Goal: Task Accomplishment & Management: Complete application form

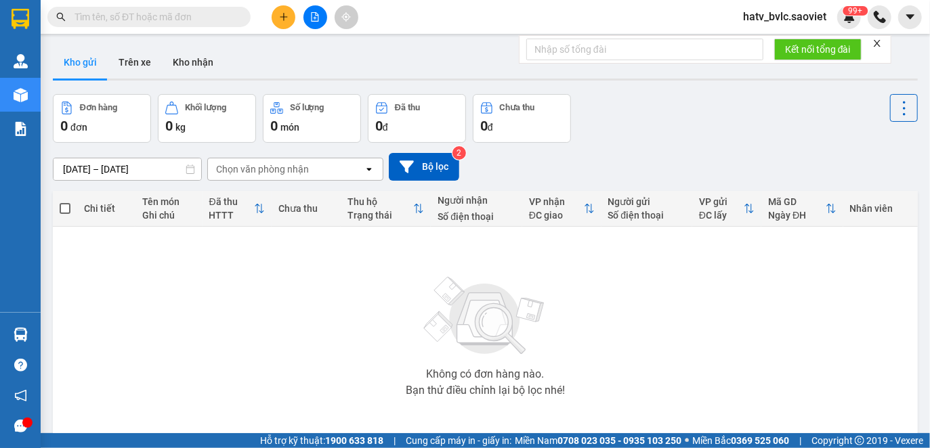
click at [147, 21] on input "text" at bounding box center [154, 16] width 160 height 15
paste input "vfrq"
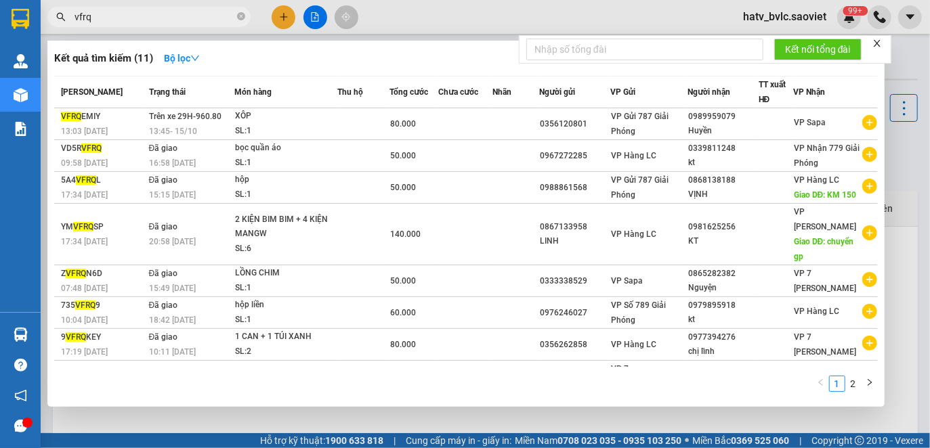
type input "vfrq"
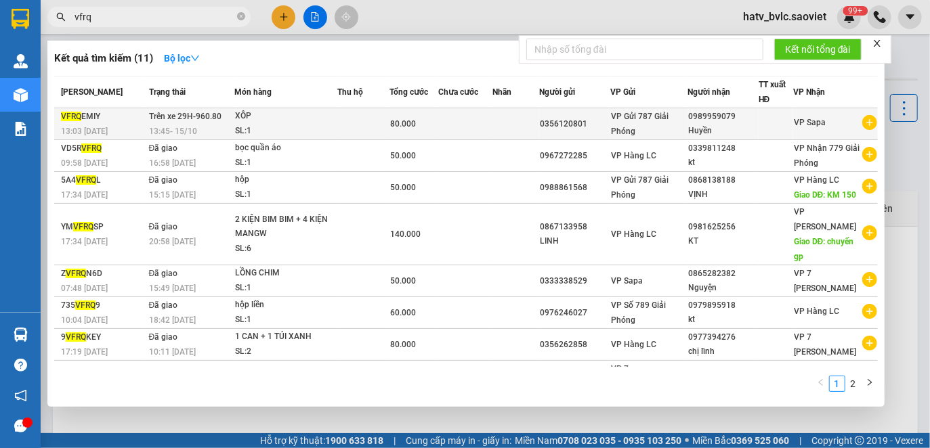
click at [475, 123] on td at bounding box center [465, 124] width 55 height 32
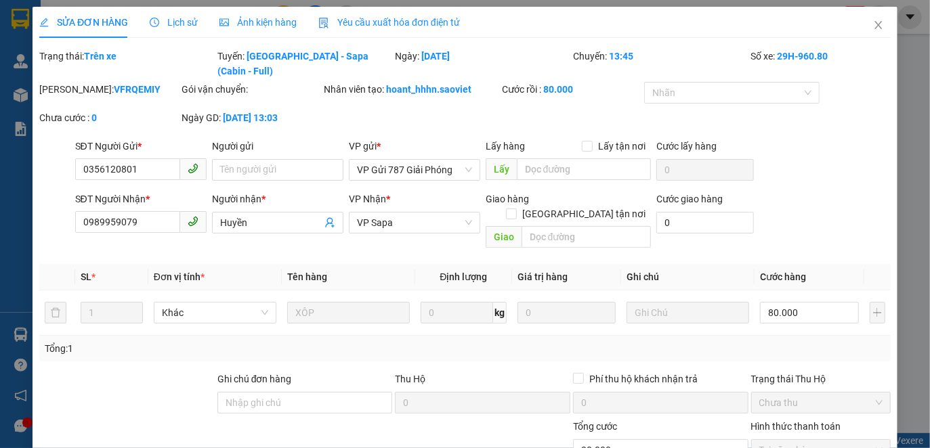
type input "0356120801"
type input "0989959079"
type input "Huyền"
type input "0"
type input "80.000"
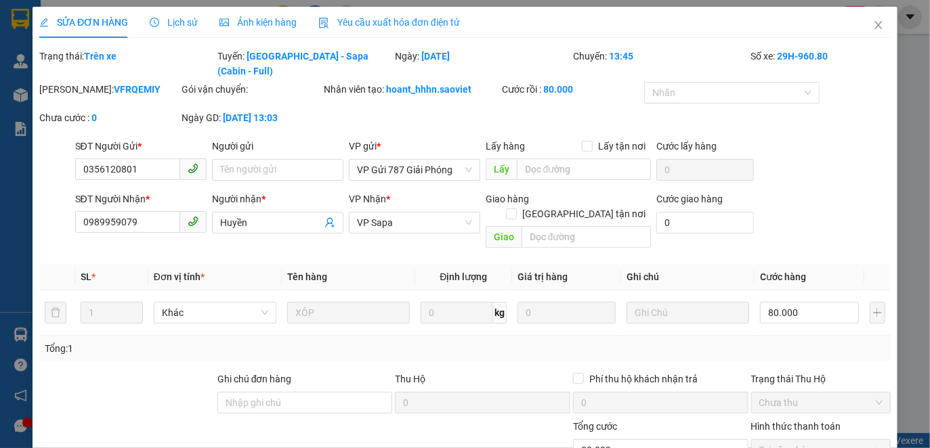
click at [394, 30] on div "Yêu cầu xuất hóa đơn điện tử" at bounding box center [389, 22] width 142 height 31
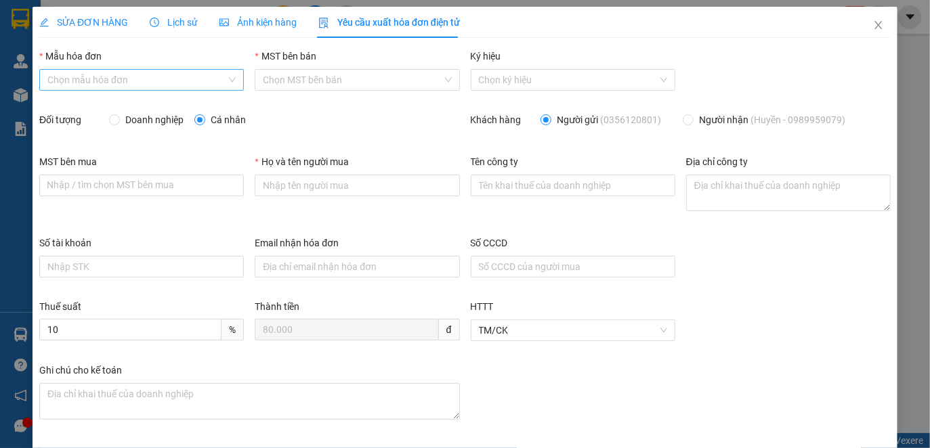
drag, startPoint x: 170, startPoint y: 77, endPoint x: 170, endPoint y: 86, distance: 8.8
click at [170, 79] on input "Mẫu hóa đơn" at bounding box center [136, 80] width 179 height 20
click at [153, 105] on div "1C25MYY (Chi nhánh)" at bounding box center [140, 107] width 186 height 15
type input "8"
click at [148, 117] on span "Doanh nghiệp" at bounding box center [154, 119] width 69 height 15
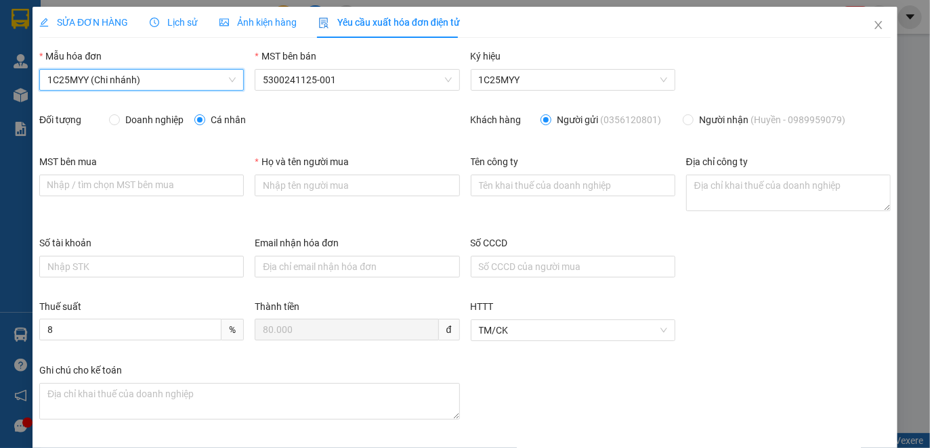
click at [118, 117] on input "Doanh nghiệp" at bounding box center [113, 118] width 9 height 9
radio input "true"
radio input "false"
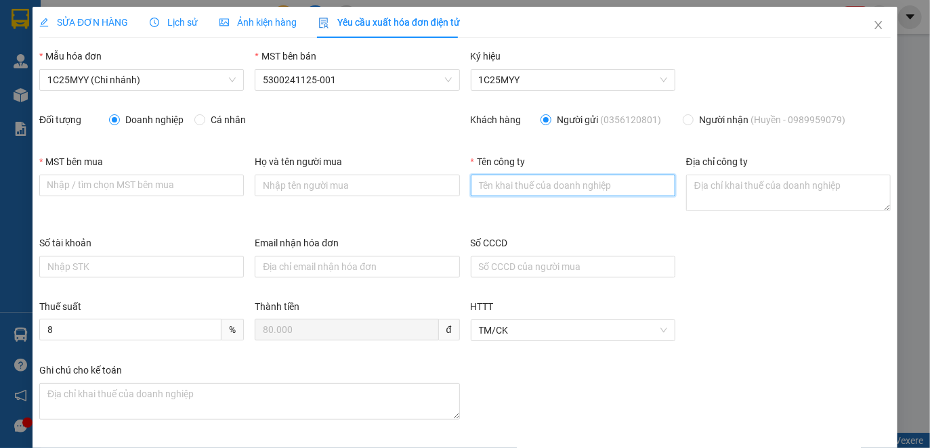
click at [487, 179] on input "Tên công ty" at bounding box center [573, 186] width 204 height 22
paste input "CHI NHÁNH CÔNG TY TNHH DỊCH VỤ THỰC PHẨM INDOGUNA VINA TẠI [GEOGRAPHIC_DATA]"
type input "CHI NHÁNH CÔNG TY TNHH DỊCH VỤ THỰC PHẨM INDOGUNA VINA TẠI [GEOGRAPHIC_DATA]"
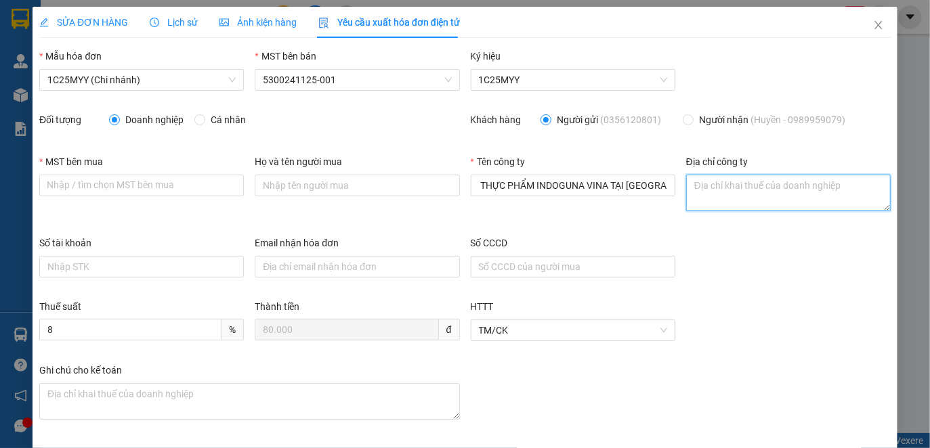
click at [743, 185] on textarea "Địa chỉ công ty" at bounding box center [788, 193] width 204 height 37
paste textarea "Tầng 1, tòa nhà B&T, số 3, ngõ [GEOGRAPHIC_DATA], [GEOGRAPHIC_DATA], [GEOGRAPHI…"
type textarea "Tầng 1, tòa nhà B&T, số 3, ngõ [GEOGRAPHIC_DATA], [GEOGRAPHIC_DATA], [GEOGRAPHI…"
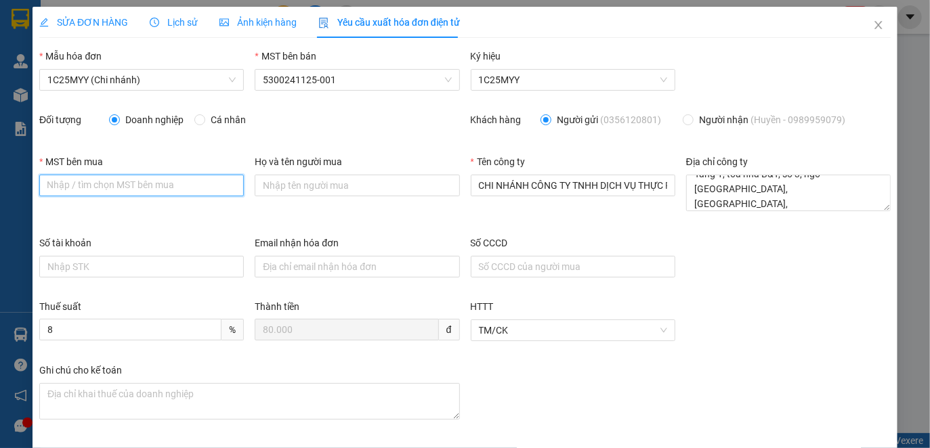
click at [42, 181] on input "MST bên mua" at bounding box center [141, 186] width 204 height 22
paste input "0312016132-001"
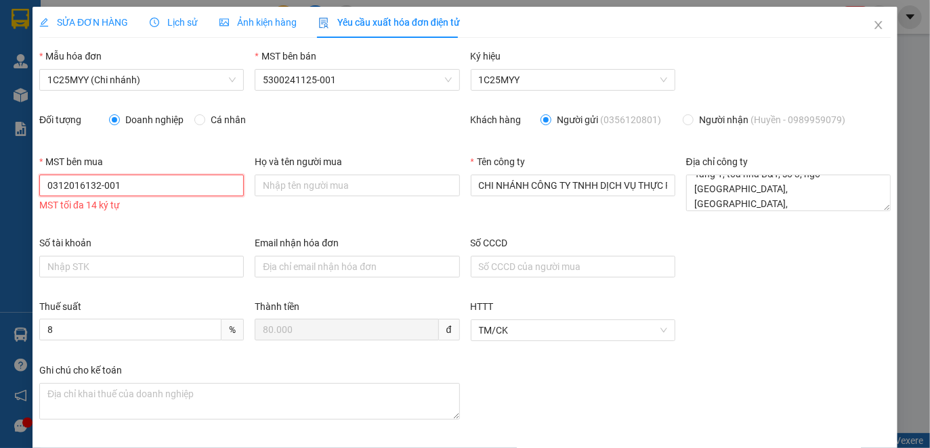
click at [69, 186] on input "0312016132-001" at bounding box center [141, 186] width 204 height 22
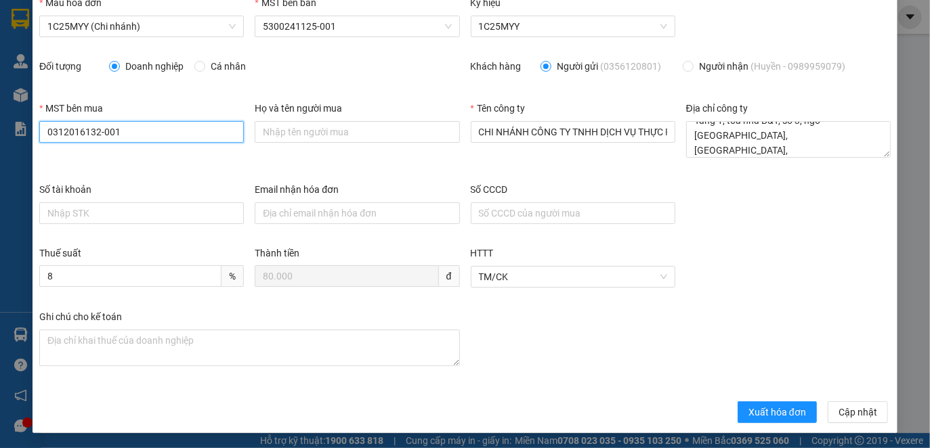
type input "0312016132-001"
click at [605, 347] on div "Ghi chú cho kế toán" at bounding box center [465, 349] width 862 height 81
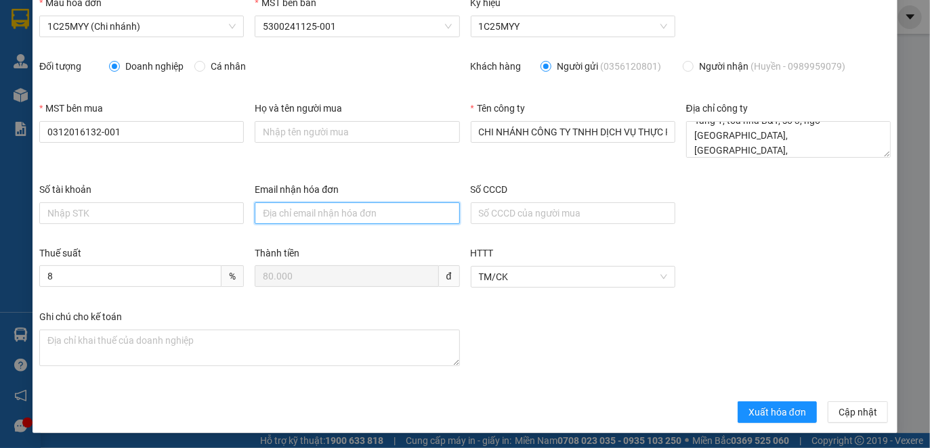
drag, startPoint x: 260, startPoint y: 208, endPoint x: 320, endPoint y: 214, distance: 60.6
click at [260, 208] on input "Email nhận hóa đơn" at bounding box center [357, 213] width 204 height 22
paste input "[EMAIL_ADDRESS][DOMAIN_NAME]"
type input "[EMAIL_ADDRESS][DOMAIN_NAME]"
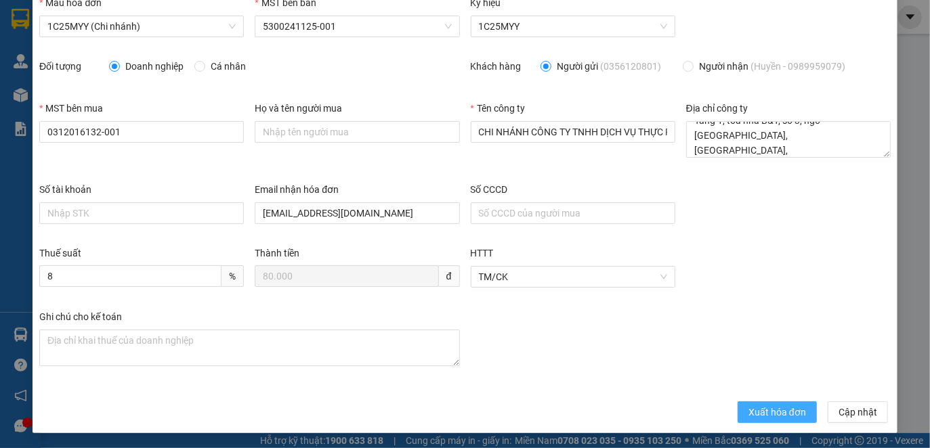
click at [785, 407] on span "Xuất hóa đơn" at bounding box center [777, 412] width 58 height 15
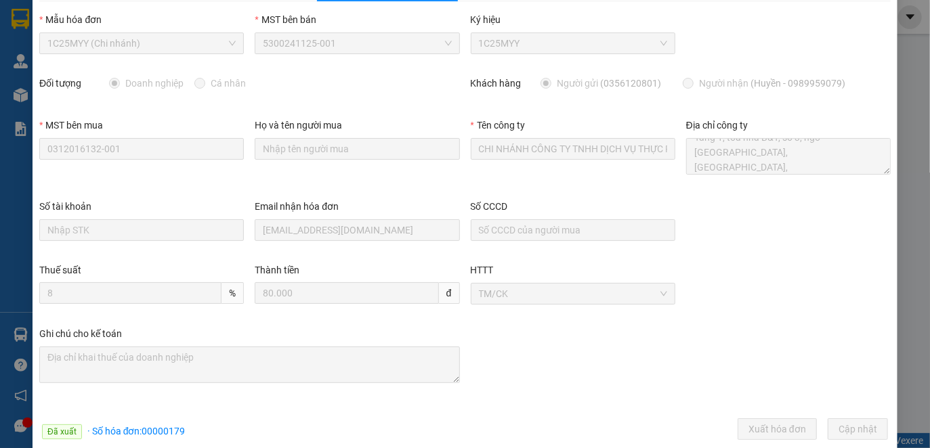
scroll to position [0, 0]
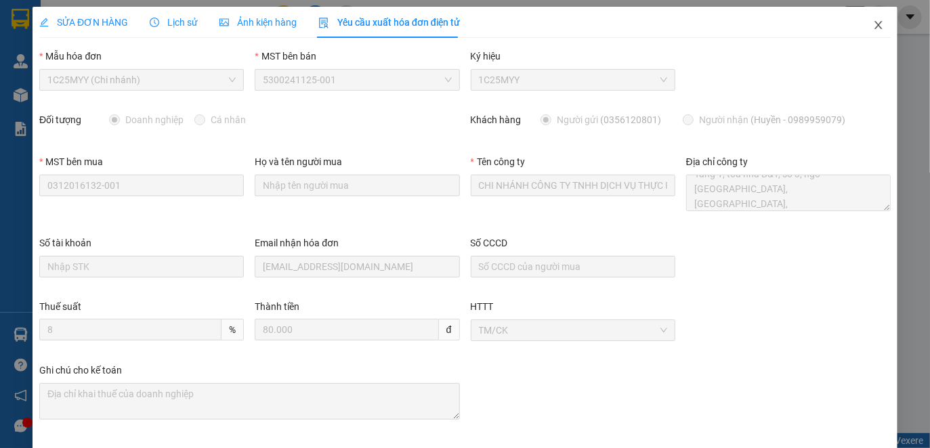
drag, startPoint x: 860, startPoint y: 25, endPoint x: 849, endPoint y: 32, distance: 13.1
click at [861, 26] on span "Close" at bounding box center [878, 26] width 38 height 38
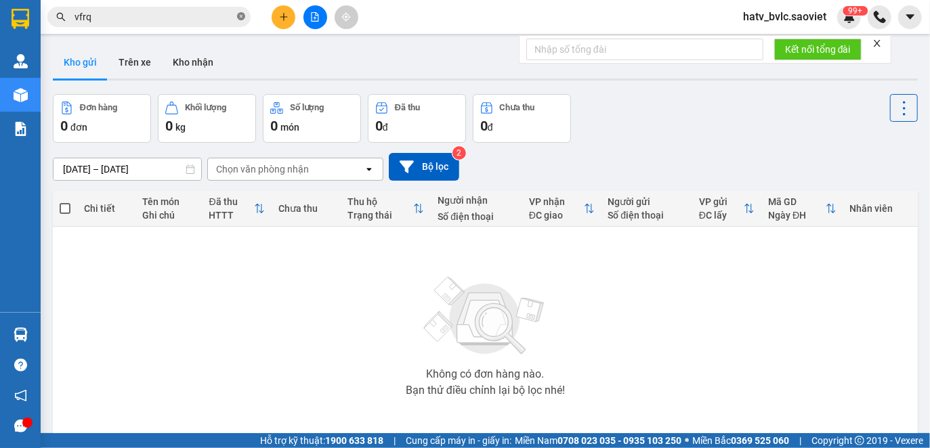
click at [238, 18] on icon "close-circle" at bounding box center [241, 16] width 8 height 8
click at [162, 19] on input "s" at bounding box center [154, 16] width 160 height 15
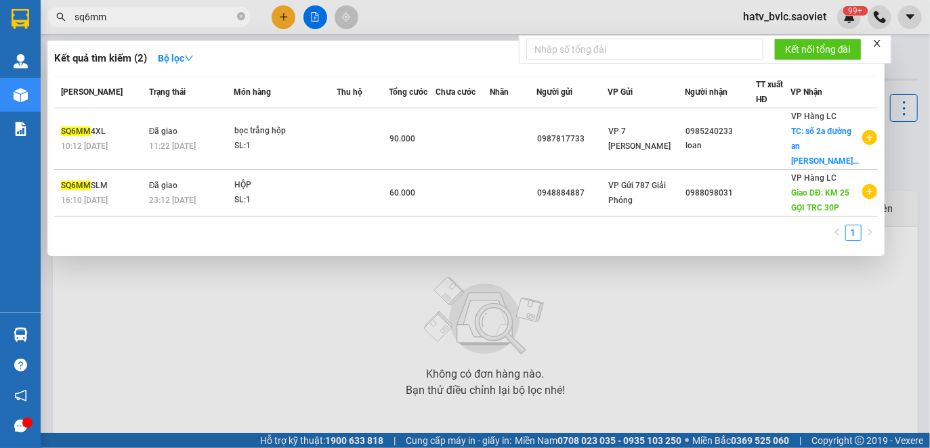
type input "sq6mm"
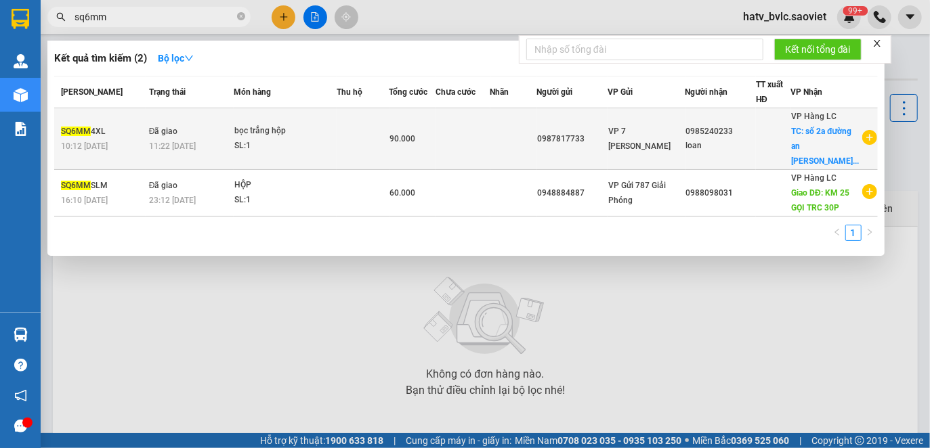
click at [490, 140] on td at bounding box center [462, 139] width 55 height 62
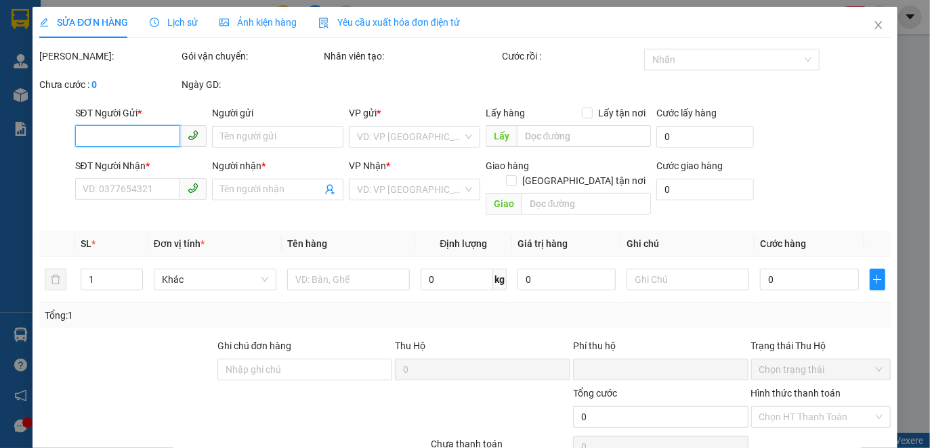
type input "0987817733"
type input "0985240233"
type input "loan"
checkbox input "true"
type input "số 2a đường an [PERSON_NAME]"
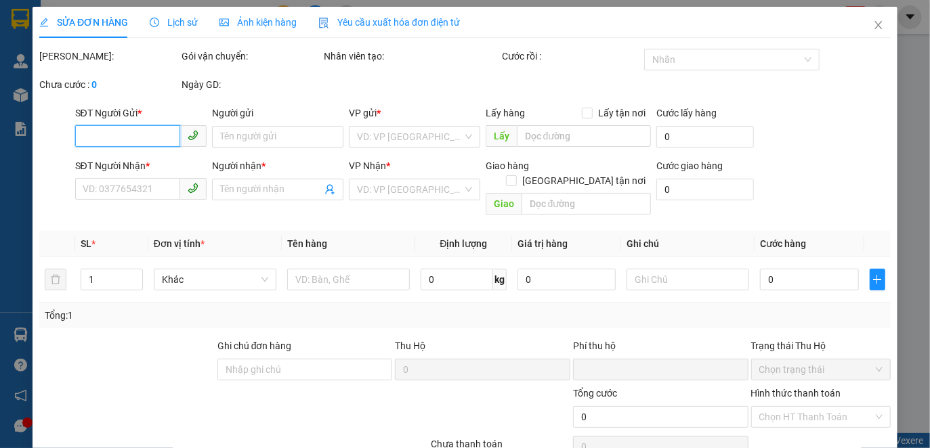
type input "50.000"
type input "0"
type input "90.000"
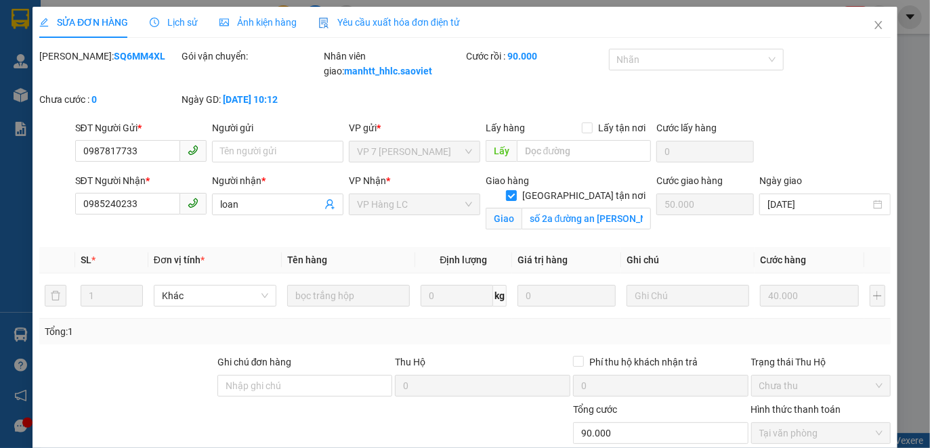
click at [172, 24] on span "Lịch sử" at bounding box center [174, 22] width 48 height 11
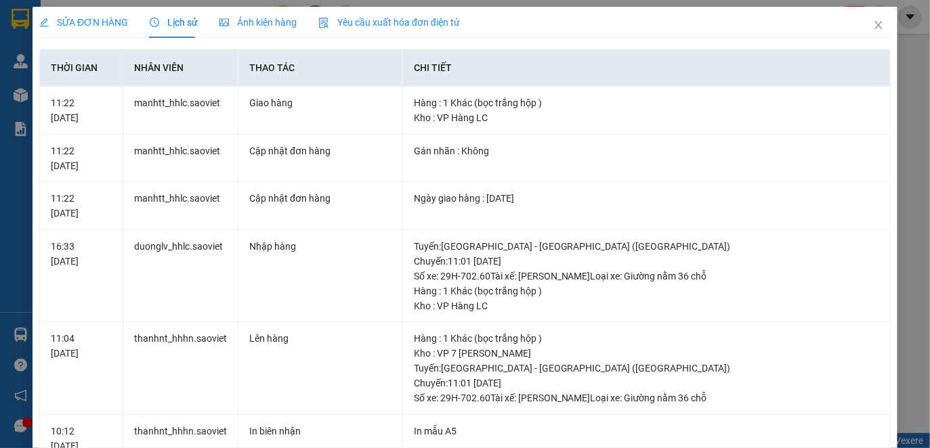
click at [370, 20] on span "Yêu cầu xuất hóa đơn điện tử" at bounding box center [389, 22] width 142 height 11
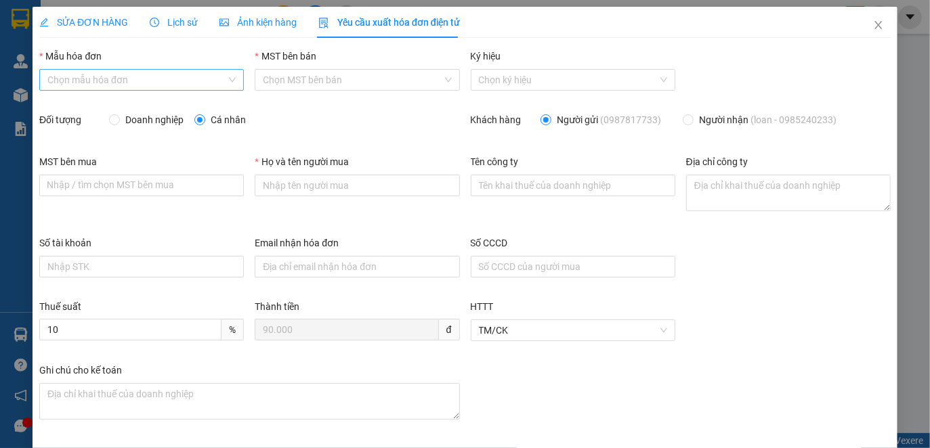
click at [165, 74] on input "Mẫu hóa đơn" at bounding box center [136, 80] width 179 height 20
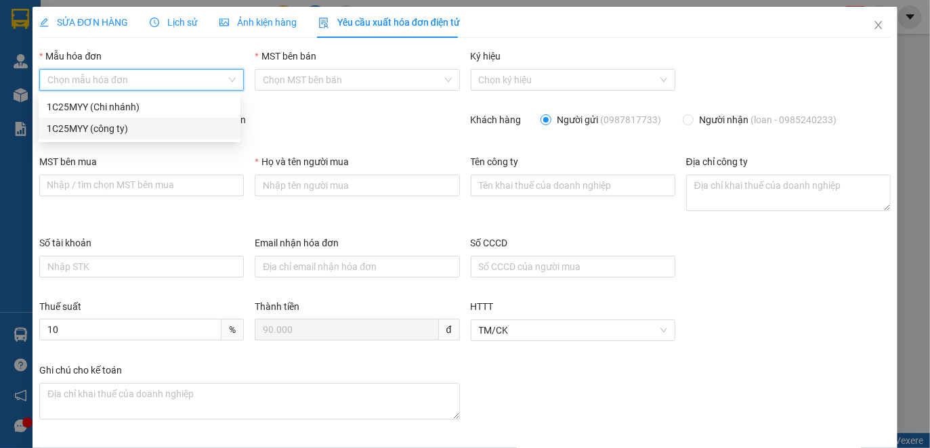
click at [114, 133] on div "1C25MYY (công ty)" at bounding box center [140, 128] width 186 height 15
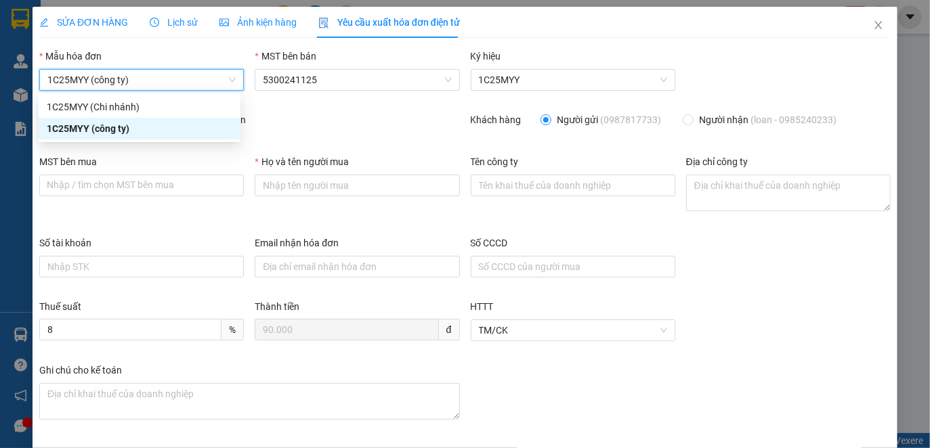
type input "8"
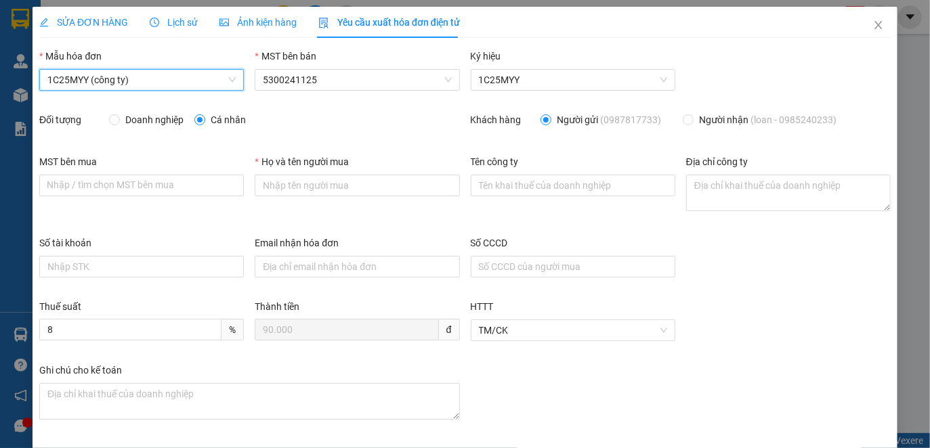
click at [137, 125] on span "Doanh nghiệp" at bounding box center [154, 119] width 69 height 15
click at [118, 124] on input "Doanh nghiệp" at bounding box center [113, 118] width 9 height 9
radio input "true"
radio input "false"
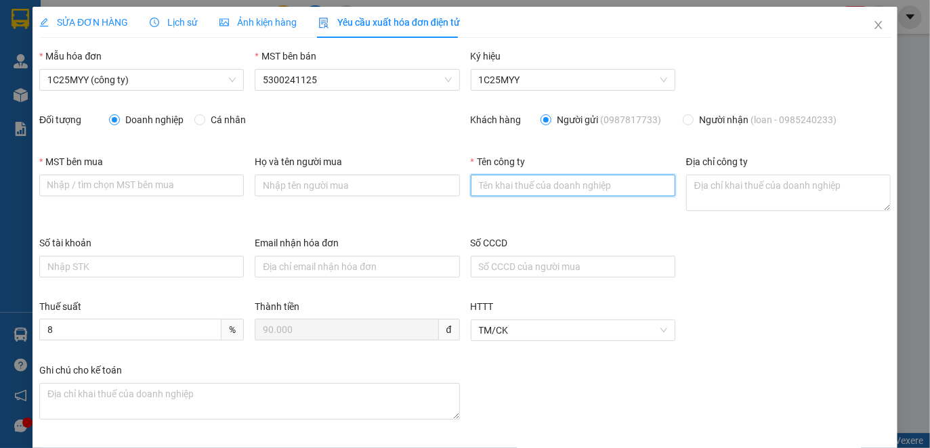
click at [527, 183] on input "Tên công ty" at bounding box center [573, 186] width 204 height 22
paste input "CÔNG TY TNHH DELINGOO VIỆT NAM"
type input "CÔNG TY TNHH DELINGOO VIỆT NAM"
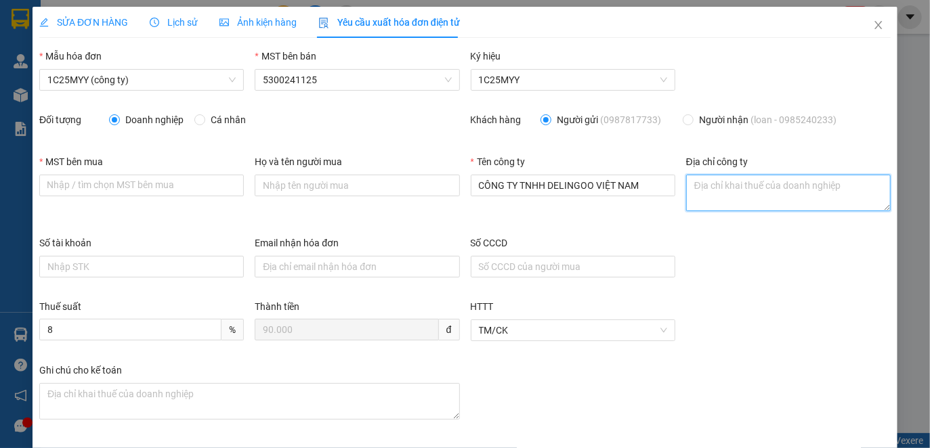
click at [686, 190] on textarea "Địa chỉ công ty" at bounding box center [788, 193] width 204 height 37
paste textarea "35/21 [PERSON_NAME], [GEOGRAPHIC_DATA], [GEOGRAPHIC_DATA], [GEOGRAPHIC_DATA]"
type textarea "35/21 [PERSON_NAME], [GEOGRAPHIC_DATA], [GEOGRAPHIC_DATA], [GEOGRAPHIC_DATA]"
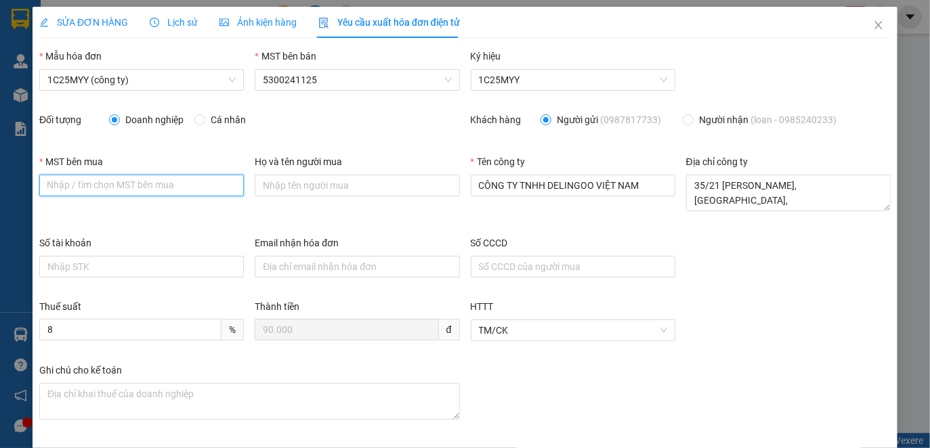
click at [41, 183] on input "MST bên mua" at bounding box center [141, 186] width 204 height 22
paste input "0315064222"
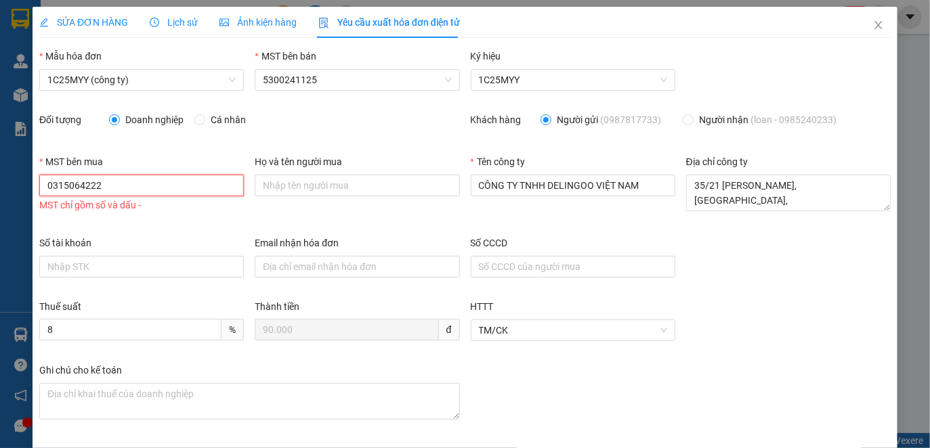
click at [69, 190] on input "0315064222" at bounding box center [141, 186] width 204 height 22
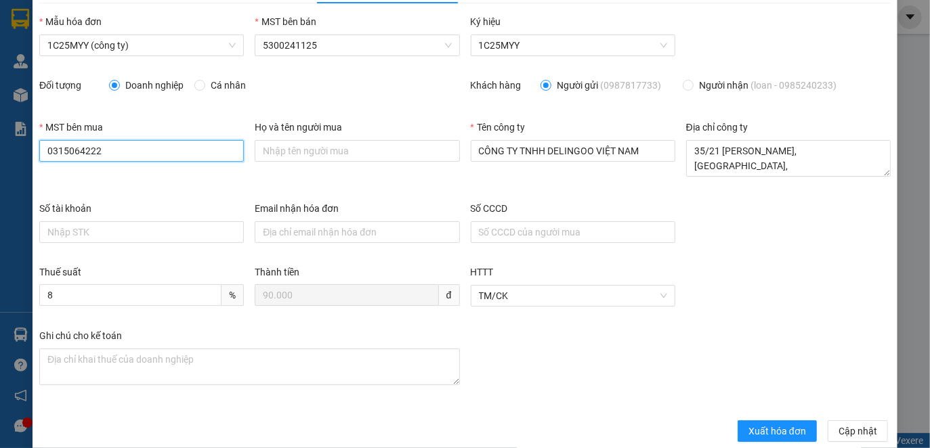
scroll to position [53, 0]
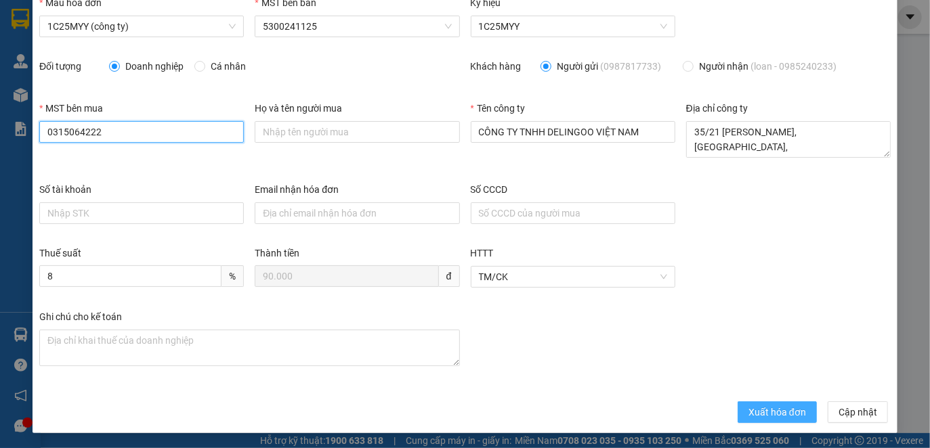
type input "0315064222"
click at [774, 408] on span "Xuất hóa đơn" at bounding box center [777, 412] width 58 height 15
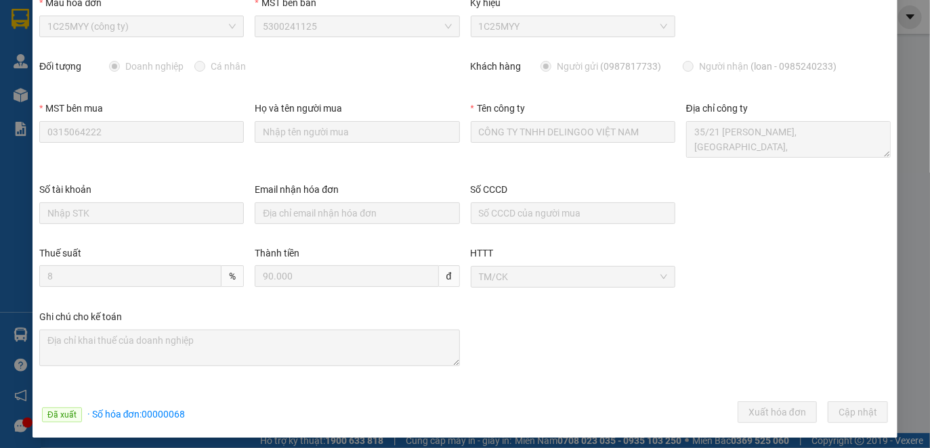
scroll to position [0, 0]
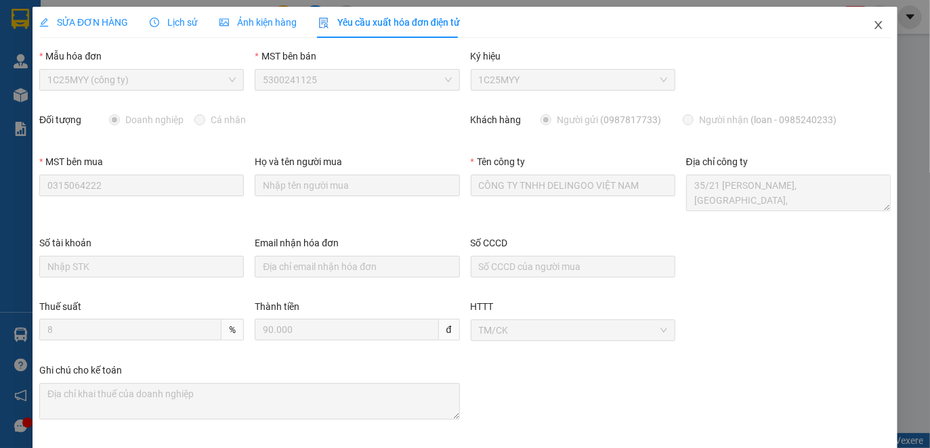
click at [873, 21] on icon "close" at bounding box center [878, 25] width 11 height 11
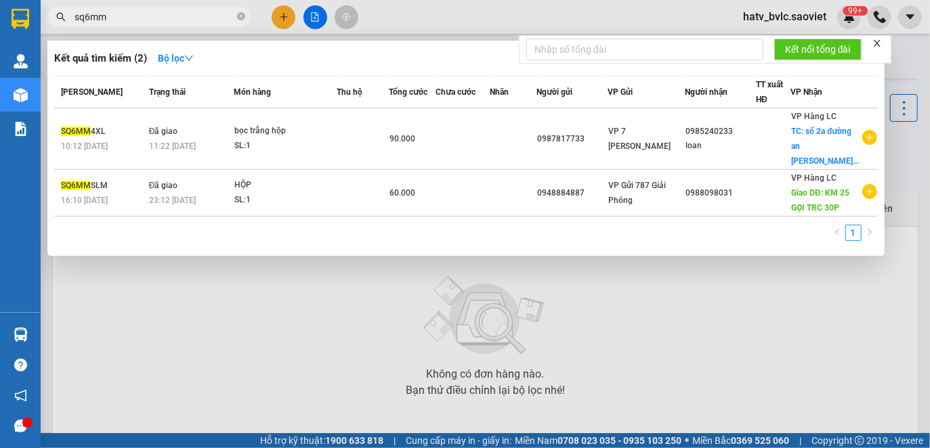
drag, startPoint x: 125, startPoint y: 24, endPoint x: 56, endPoint y: 15, distance: 70.3
click at [56, 15] on span "sq6mm" at bounding box center [148, 17] width 203 height 20
drag, startPoint x: 156, startPoint y: 23, endPoint x: 56, endPoint y: 7, distance: 101.4
click at [56, 7] on span "sq6mm" at bounding box center [148, 17] width 203 height 20
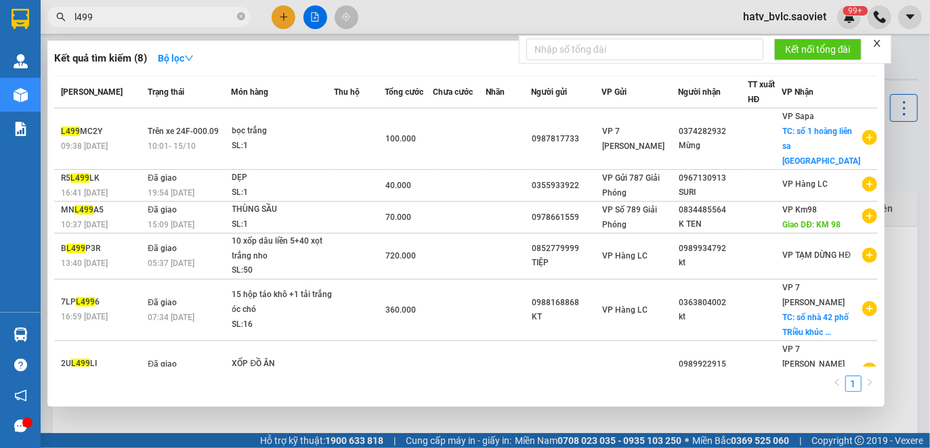
click at [161, 14] on input "l499" at bounding box center [154, 16] width 160 height 15
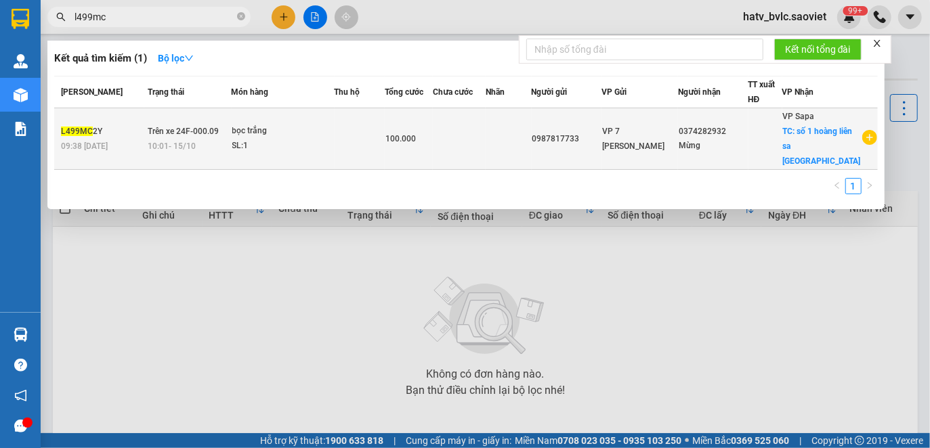
type input "l499mc"
click at [417, 152] on td "100.000" at bounding box center [408, 139] width 47 height 62
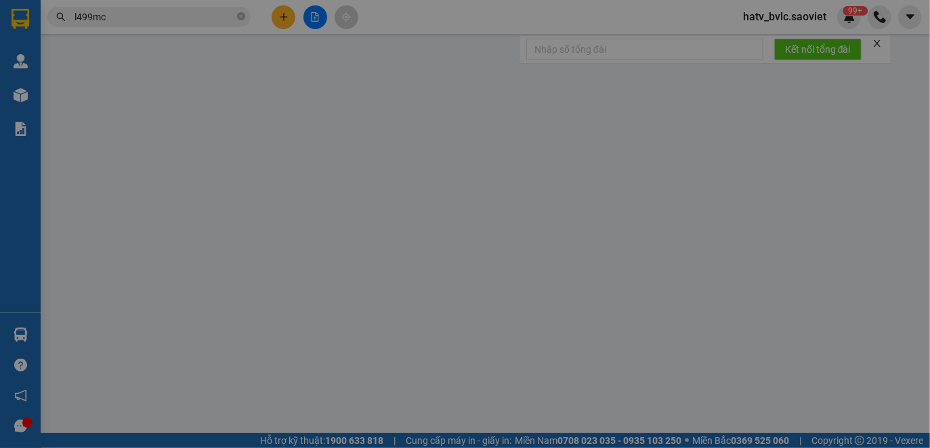
type input "0987817733"
type input "0374282932"
type input "Mừng"
checkbox input "true"
type input "số 1 hoàng liên sa [GEOGRAPHIC_DATA]"
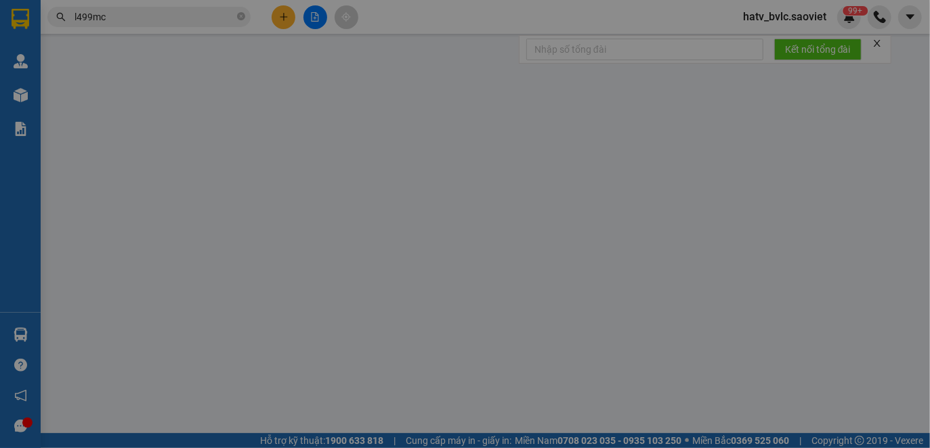
type input "0"
type input "100.000"
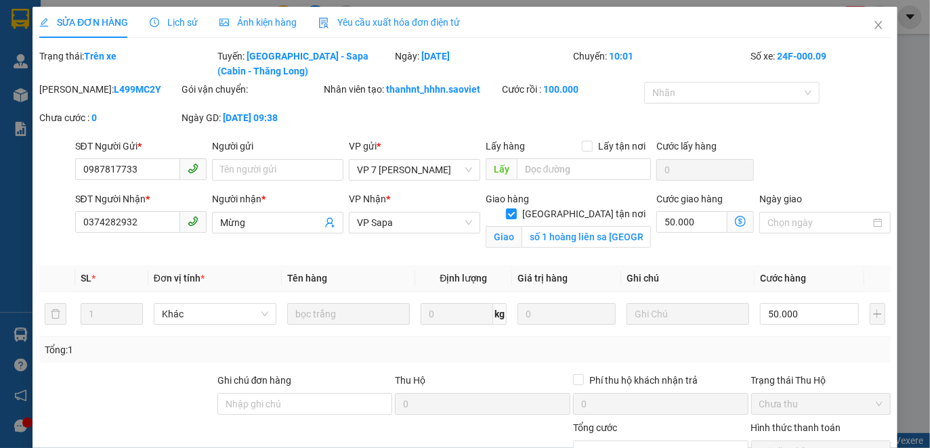
click at [177, 24] on span "Lịch sử" at bounding box center [174, 22] width 48 height 11
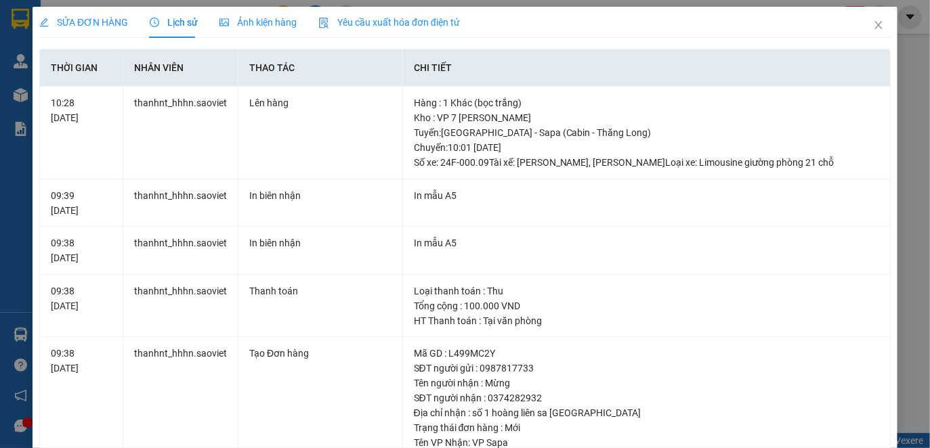
click at [366, 18] on span "Yêu cầu xuất hóa đơn điện tử" at bounding box center [389, 22] width 142 height 11
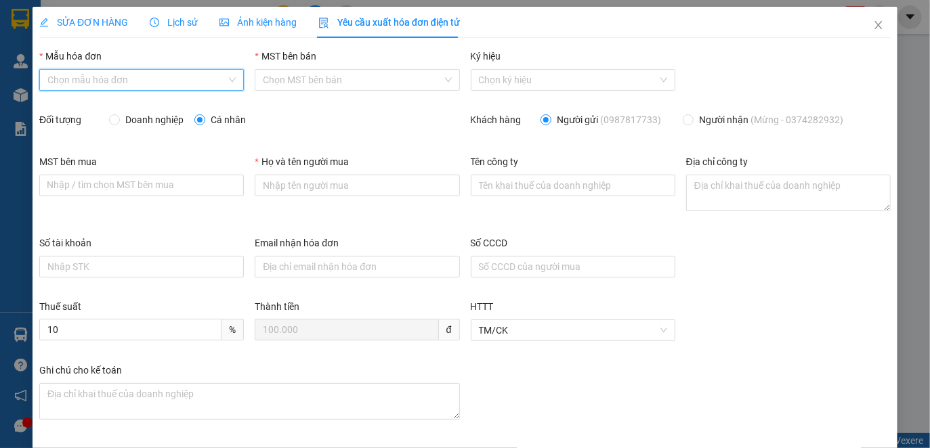
click at [178, 79] on input "Mẫu hóa đơn" at bounding box center [136, 80] width 179 height 20
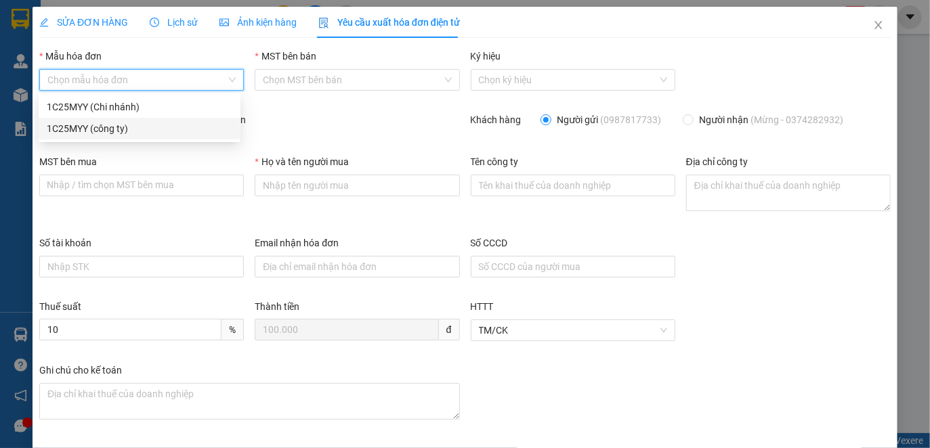
click at [125, 126] on div "1C25MYY (công ty)" at bounding box center [140, 128] width 186 height 15
type input "8"
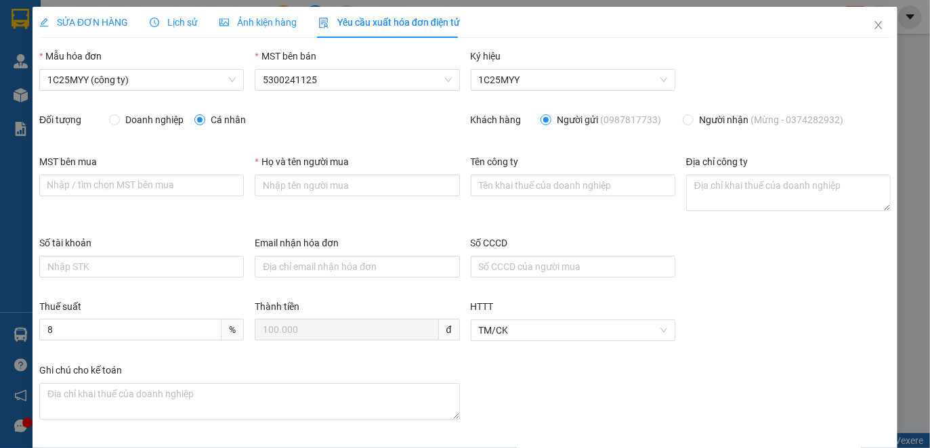
click at [135, 122] on span "Doanh nghiệp" at bounding box center [154, 119] width 69 height 15
click at [118, 122] on input "Doanh nghiệp" at bounding box center [113, 118] width 9 height 9
radio input "true"
radio input "false"
click at [515, 187] on input "Tên công ty" at bounding box center [573, 186] width 204 height 22
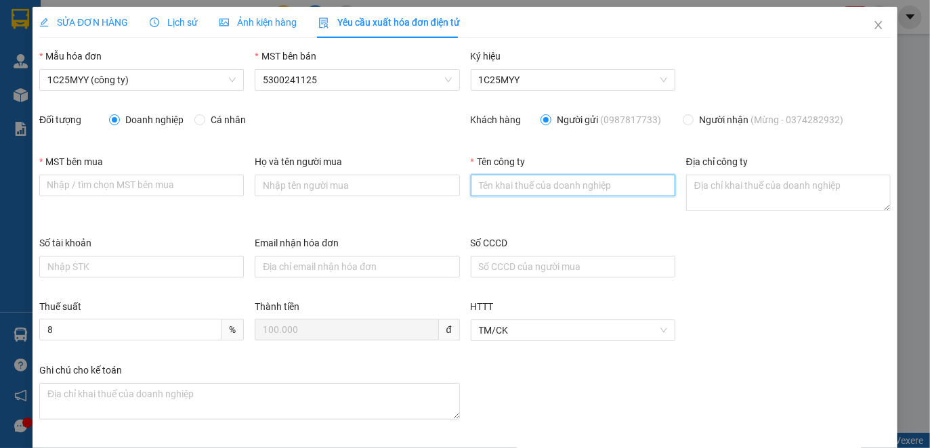
paste input "CÔNG TY TNHH DELINGOO VIỆT NAM"
type input "CÔNG TY TNHH DELINGOO VIỆT NAM"
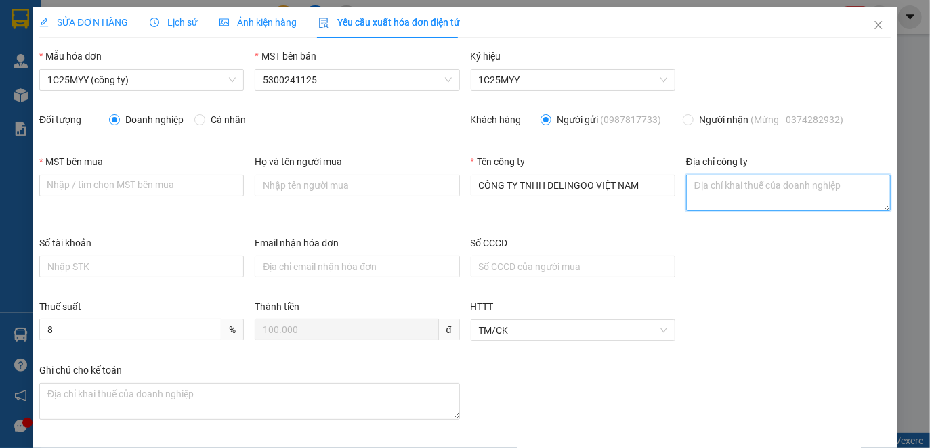
click at [686, 181] on textarea "Địa chỉ công ty" at bounding box center [788, 193] width 204 height 37
paste textarea "35/21 [PERSON_NAME], [GEOGRAPHIC_DATA], [GEOGRAPHIC_DATA], [GEOGRAPHIC_DATA]"
type textarea "35/21 [PERSON_NAME], [GEOGRAPHIC_DATA], [GEOGRAPHIC_DATA], [GEOGRAPHIC_DATA]"
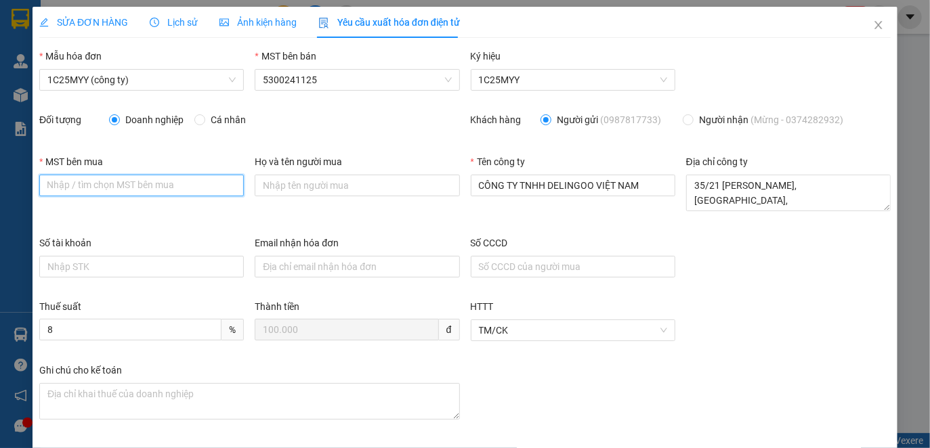
click at [46, 183] on input "MST bên mua" at bounding box center [141, 186] width 204 height 22
paste input "0315064222"
type input "0315064222"
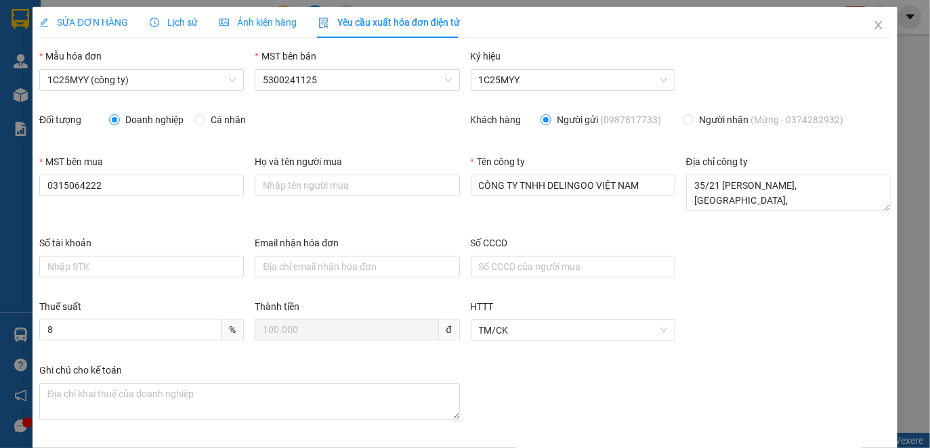
click at [314, 211] on div "Họ và tên người mua" at bounding box center [356, 194] width 215 height 81
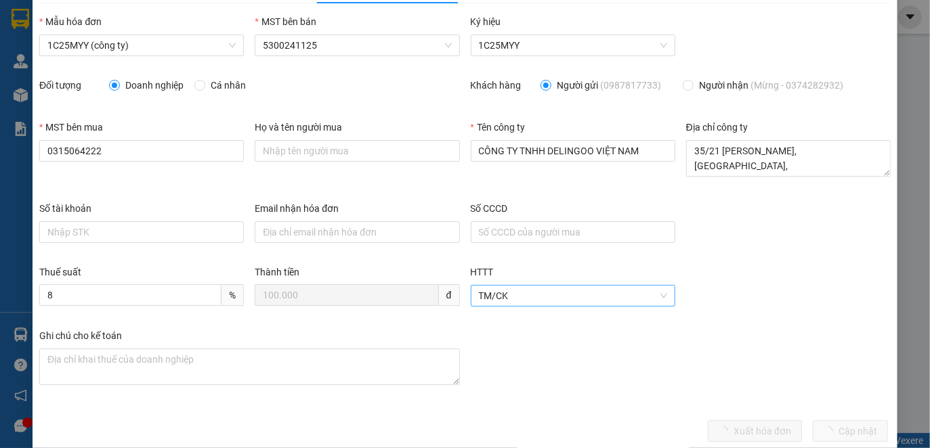
scroll to position [53, 0]
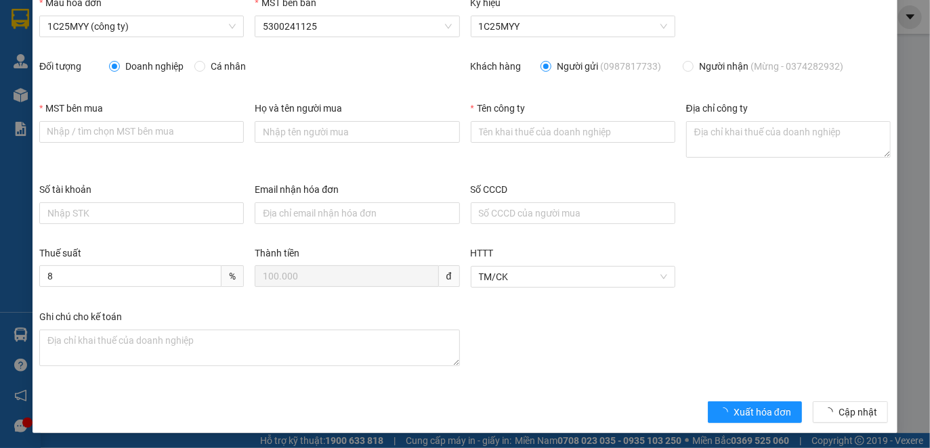
click at [687, 305] on div "Thuế suất 8 % Thành tiền 100.000 đ HTTT TM/CK" at bounding box center [465, 278] width 862 height 64
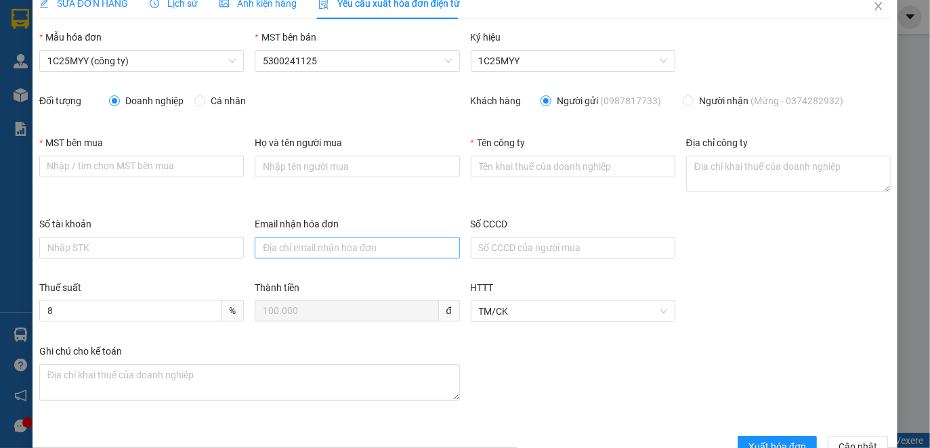
scroll to position [0, 0]
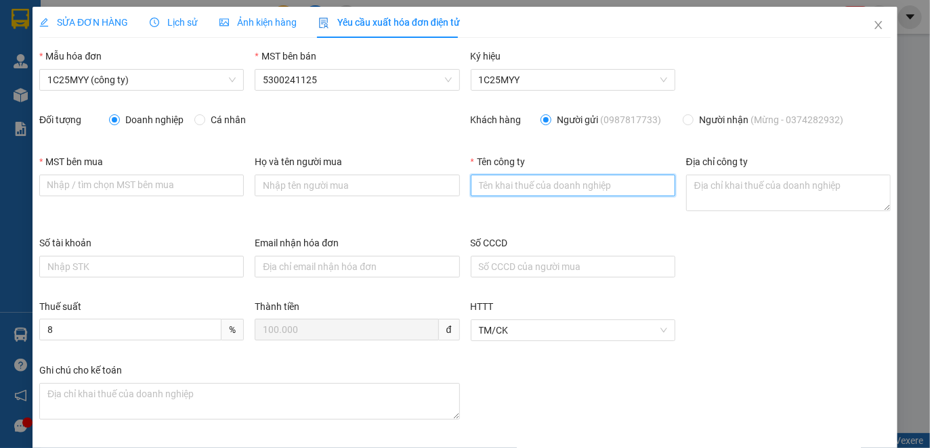
drag, startPoint x: 475, startPoint y: 179, endPoint x: 487, endPoint y: 163, distance: 20.3
click at [475, 179] on input "Tên công ty" at bounding box center [573, 186] width 204 height 22
paste input "CÔNG TY TNHH DELINGOO VIỆT NAM"
type input "CÔNG TY TNHH DELINGOO VIỆT NAM"
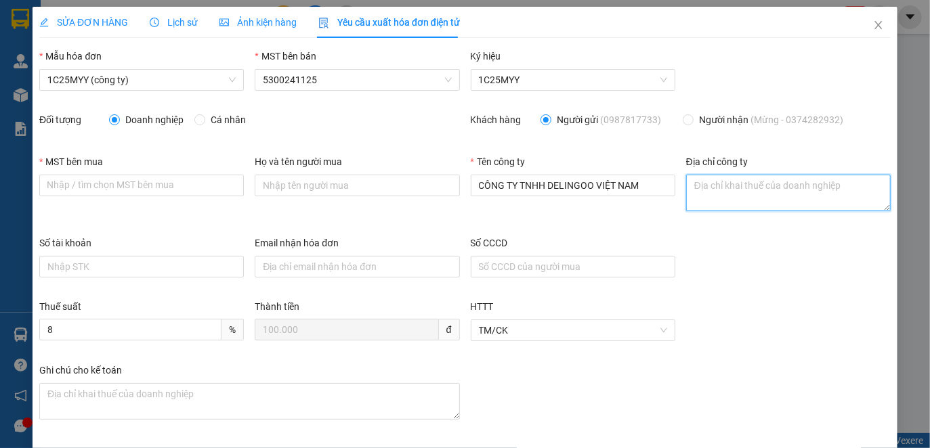
click at [694, 188] on textarea "Địa chỉ công ty" at bounding box center [788, 193] width 204 height 37
paste textarea "35/21 [PERSON_NAME], [GEOGRAPHIC_DATA], [GEOGRAPHIC_DATA], [GEOGRAPHIC_DATA]"
type textarea "35/21 [PERSON_NAME], [GEOGRAPHIC_DATA], [GEOGRAPHIC_DATA], [GEOGRAPHIC_DATA]"
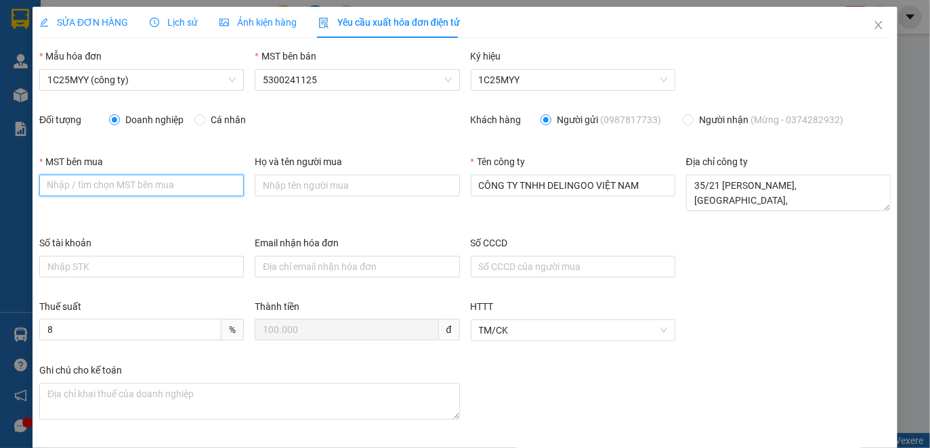
click at [49, 177] on input "MST bên mua" at bounding box center [141, 186] width 204 height 22
paste input "0315064222"
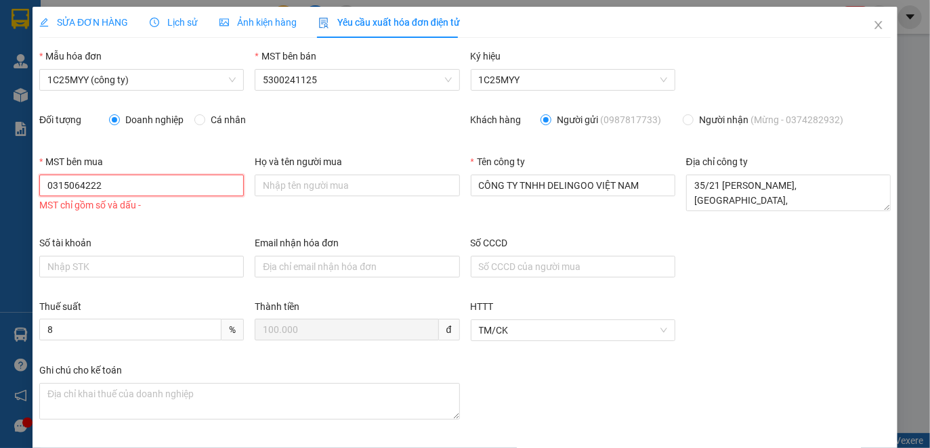
click at [72, 186] on input "0315064222" at bounding box center [141, 186] width 204 height 22
type input "0315064222"
click at [401, 217] on div "Họ và tên người mua" at bounding box center [356, 194] width 215 height 81
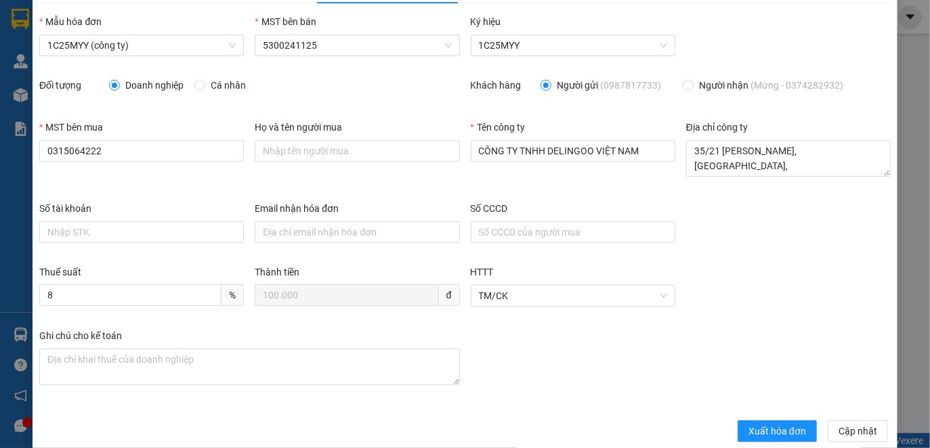
scroll to position [53, 0]
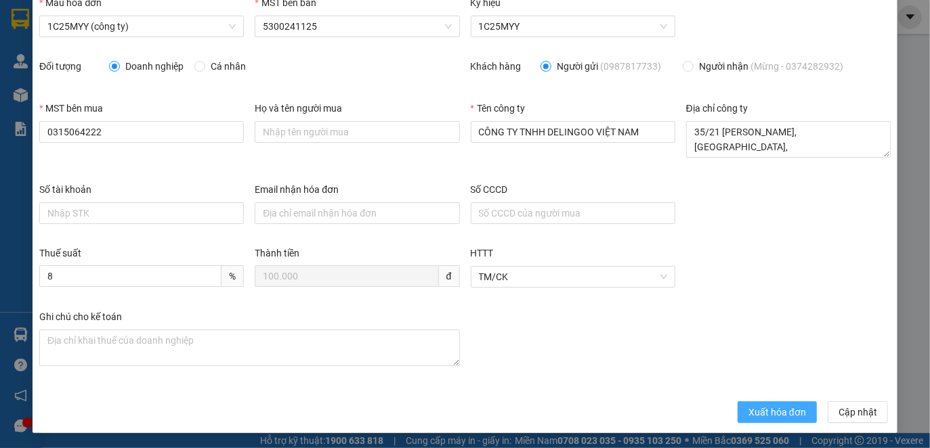
click at [781, 412] on span "Xuất hóa đơn" at bounding box center [777, 412] width 58 height 15
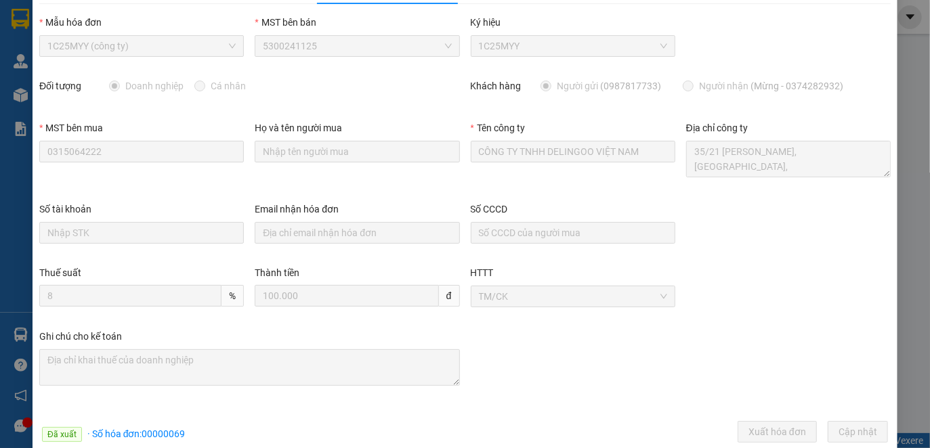
scroll to position [0, 0]
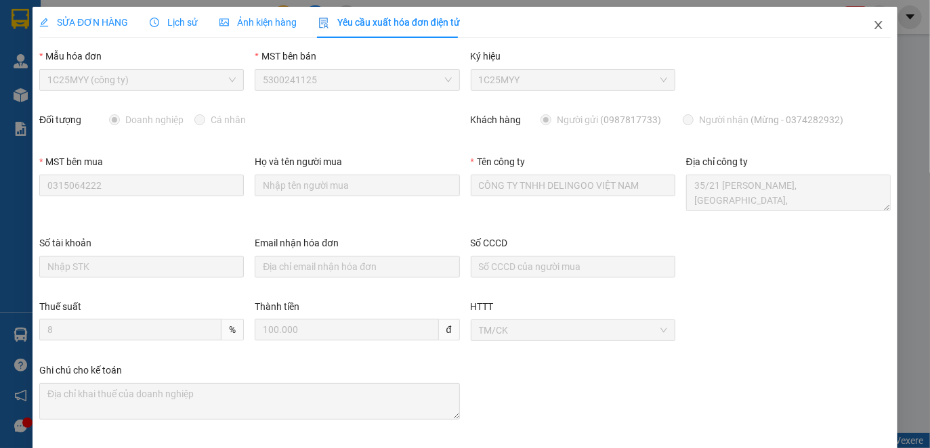
click at [873, 27] on icon "close" at bounding box center [878, 25] width 11 height 11
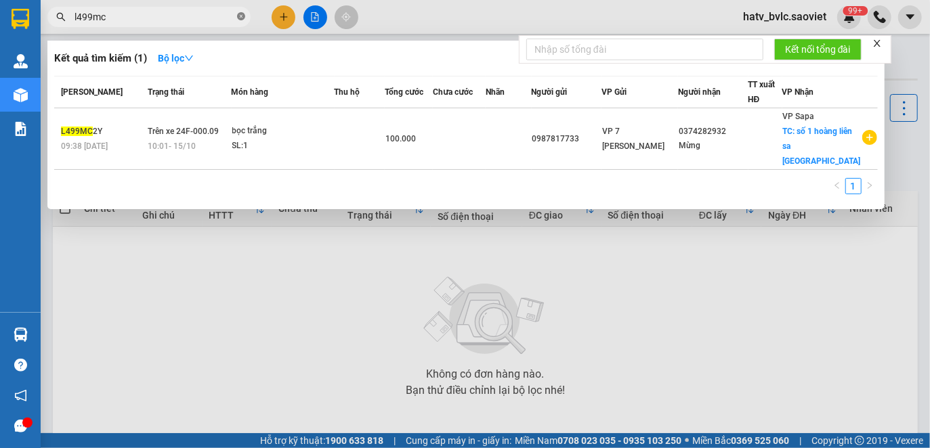
click at [240, 17] on icon "close-circle" at bounding box center [241, 16] width 8 height 8
